Goal: Information Seeking & Learning: Learn about a topic

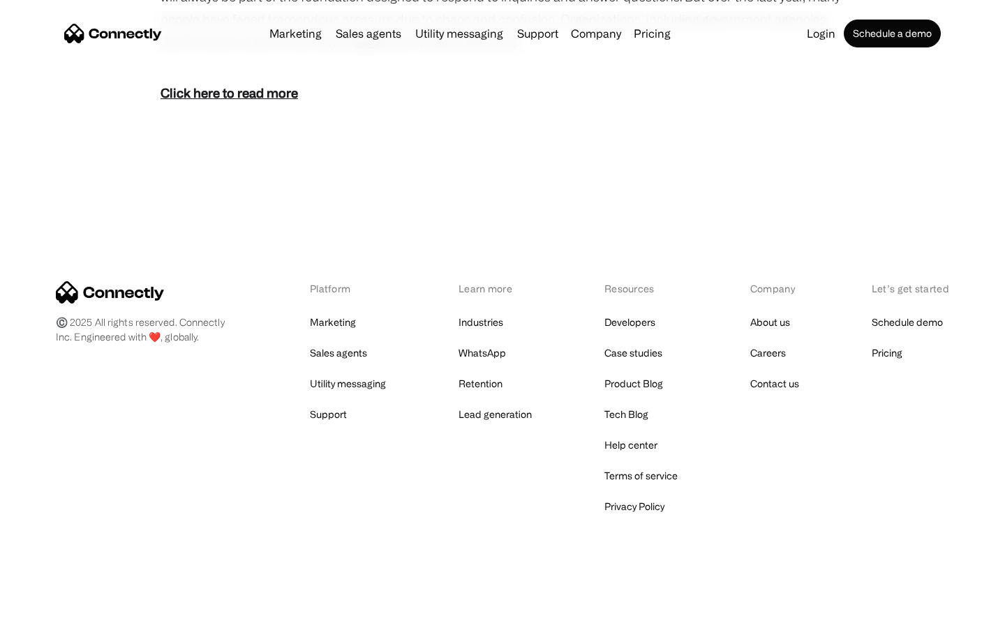
scroll to position [857, 0]
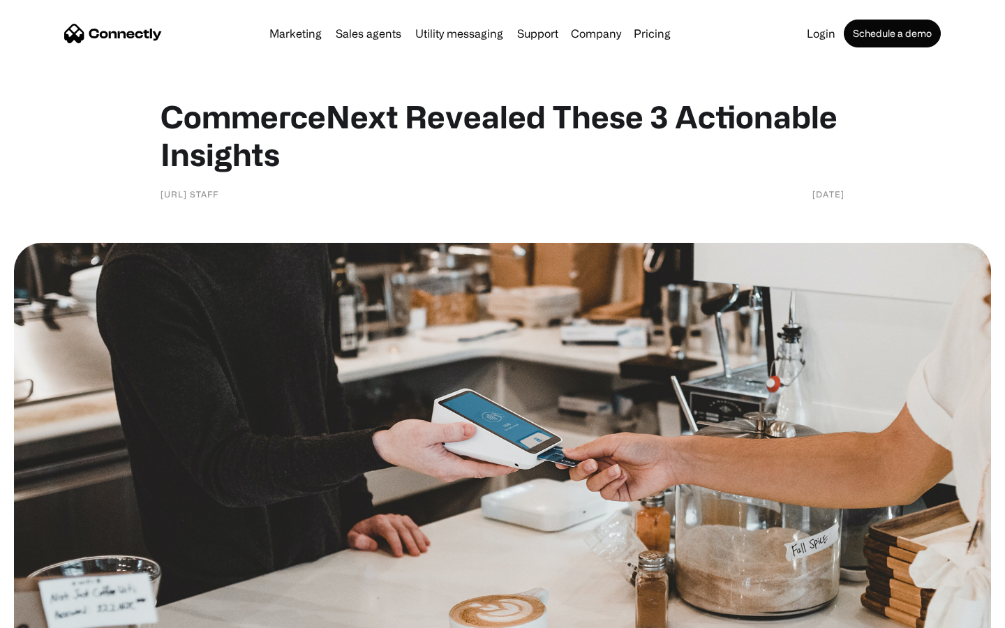
scroll to position [961, 0]
